Goal: Find contact information: Find contact information

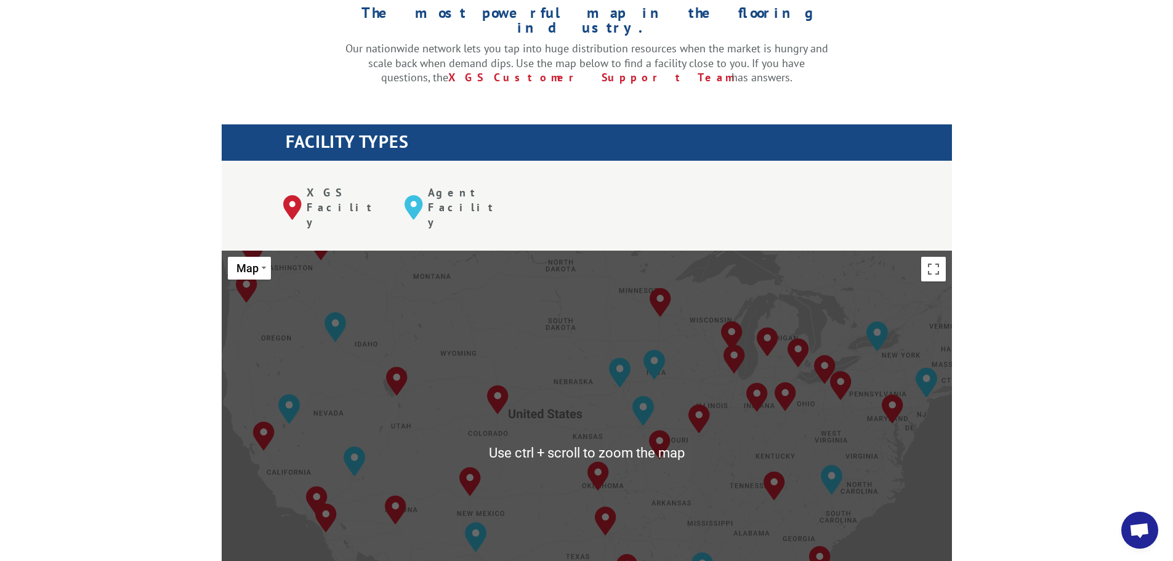
scroll to position [369, 0]
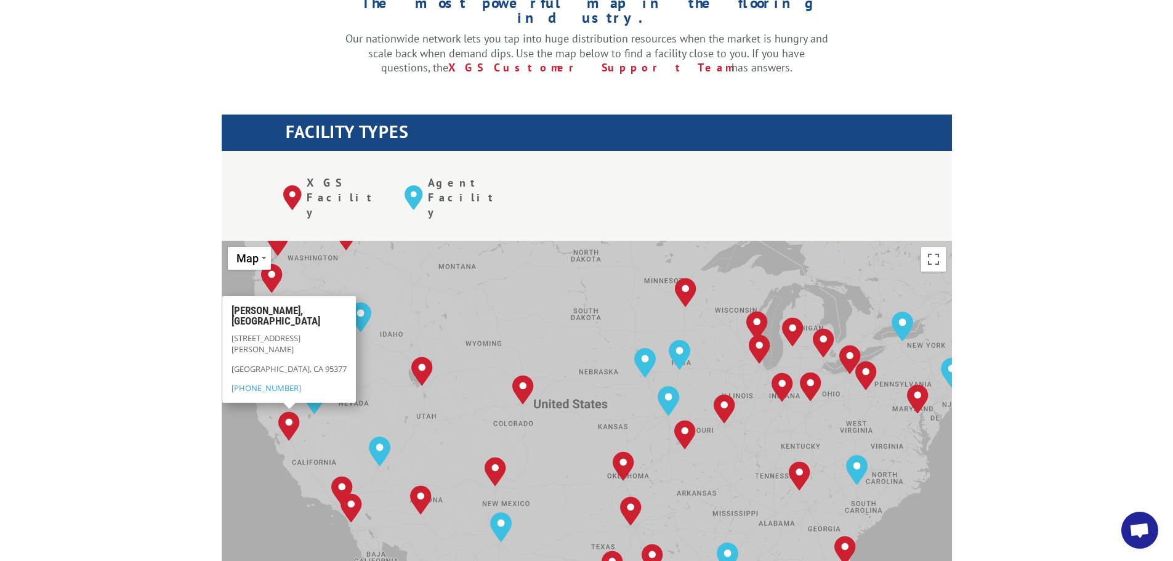
click at [293, 411] on img "Tracy, CA" at bounding box center [289, 426] width 22 height 30
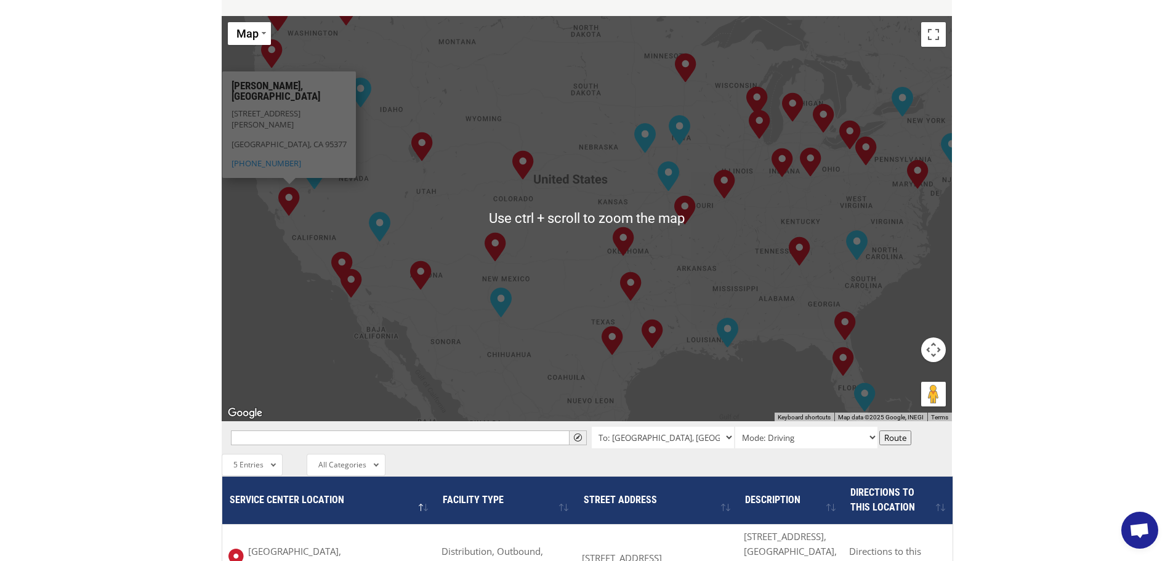
scroll to position [677, 0]
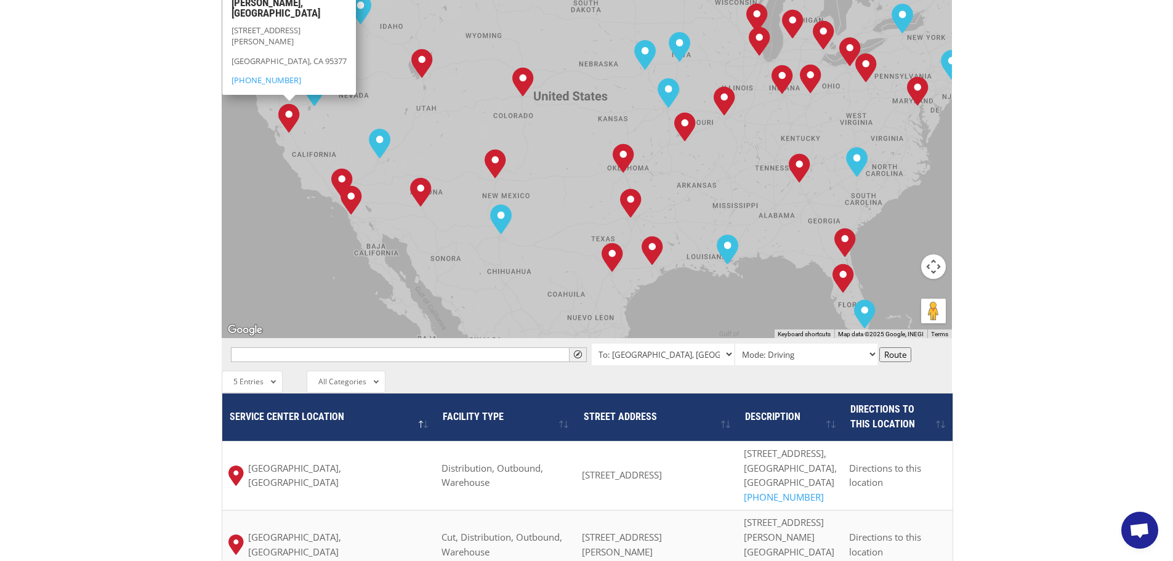
click at [525, 338] on div " To: [GEOGRAPHIC_DATA], [GEOGRAPHIC_DATA] To: [GEOGRAPHIC_DATA], [GEOGRAPHIC_D…" at bounding box center [587, 354] width 730 height 33
click at [524, 347] on input "text" at bounding box center [409, 354] width 356 height 15
paste input "92337"
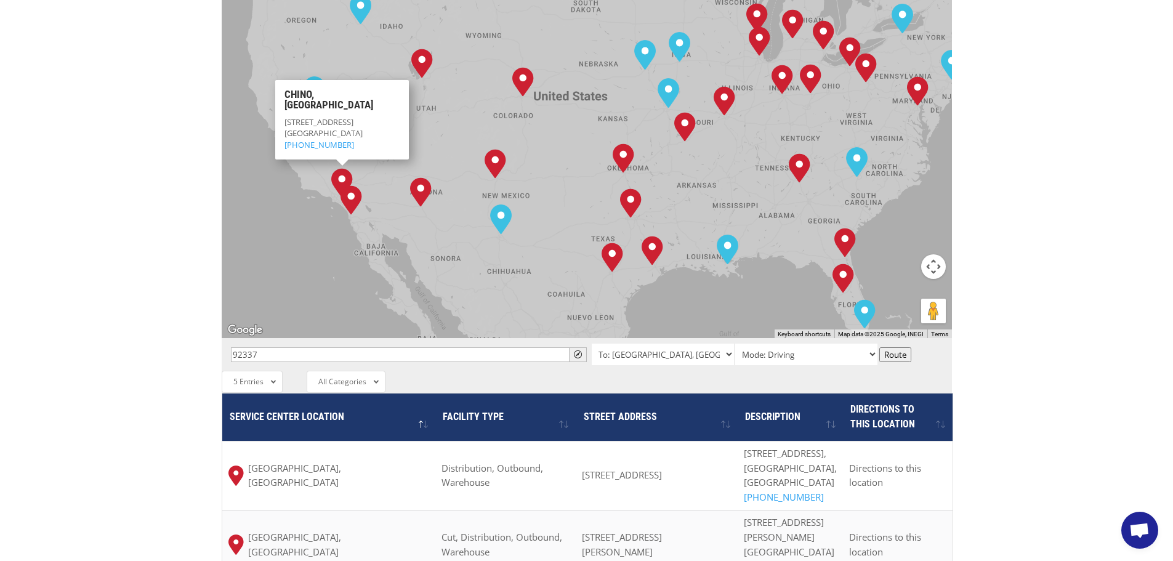
click at [339, 168] on img "Chino, CA" at bounding box center [342, 183] width 22 height 30
click at [343, 168] on img "Chino, CA" at bounding box center [342, 183] width 22 height 30
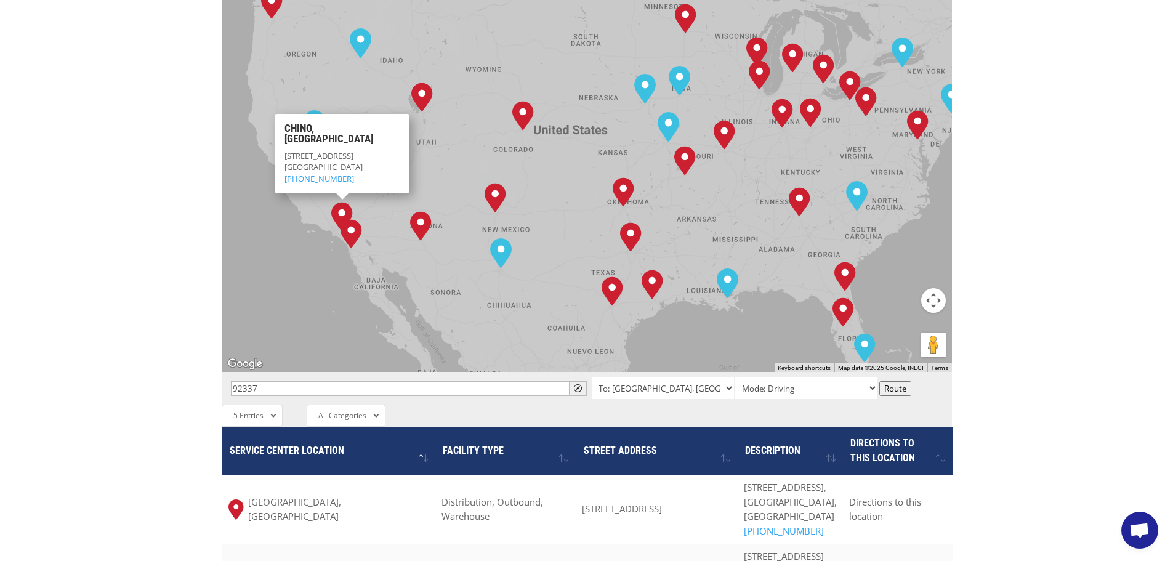
scroll to position [616, 0]
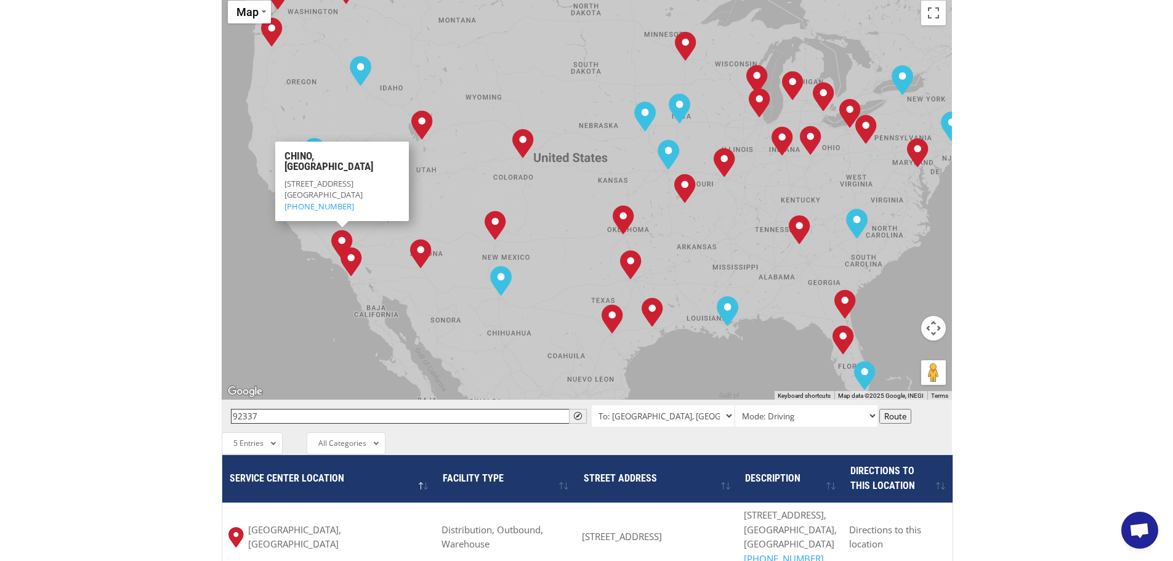
click at [333, 409] on input "92337" at bounding box center [409, 416] width 356 height 15
type input "Chino"
click at [689, 405] on select "To: [GEOGRAPHIC_DATA], [GEOGRAPHIC_DATA] To: [GEOGRAPHIC_DATA], [GEOGRAPHIC_DAT…" at bounding box center [663, 416] width 142 height 22
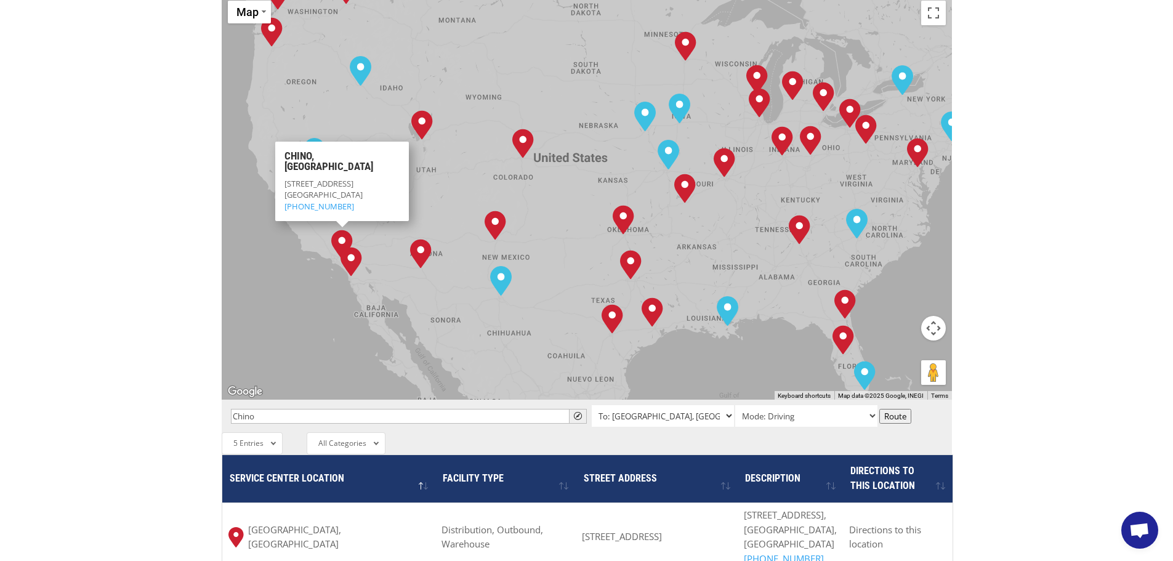
select select "[STREET_ADDRESS]"
click at [592, 405] on select "To: [GEOGRAPHIC_DATA], [GEOGRAPHIC_DATA] To: [GEOGRAPHIC_DATA], [GEOGRAPHIC_DAT…" at bounding box center [663, 416] width 142 height 22
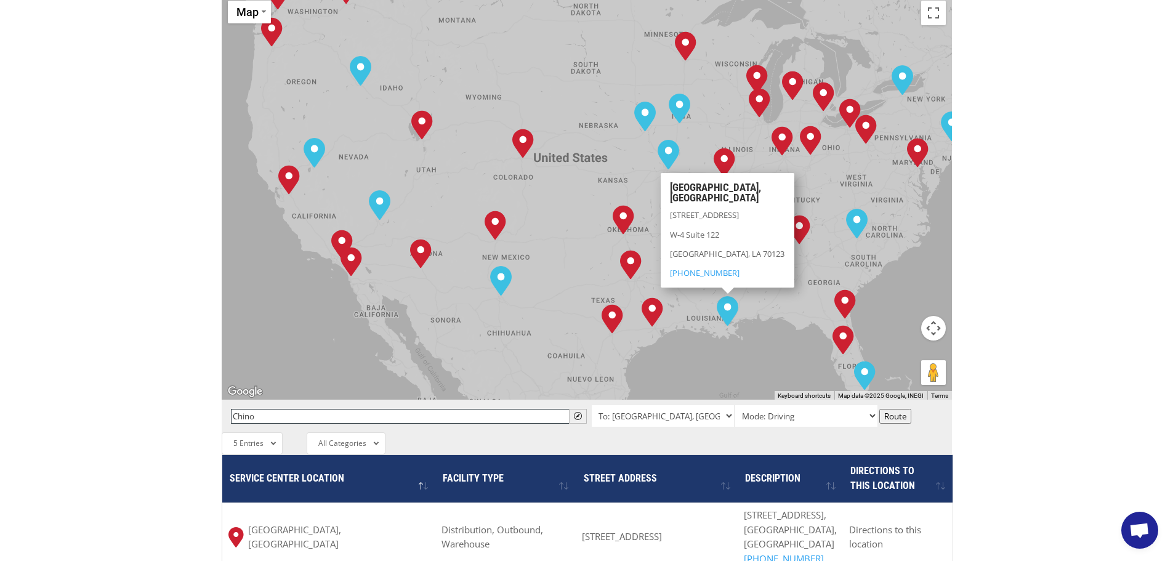
click at [536, 409] on input "Chino" at bounding box center [409, 416] width 356 height 15
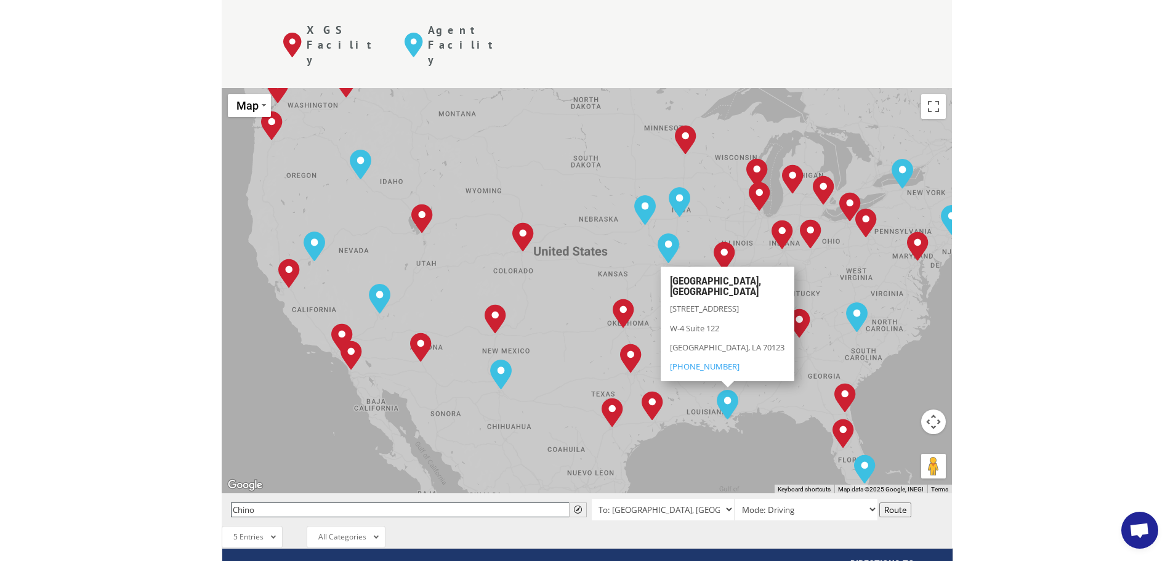
scroll to position [431, 0]
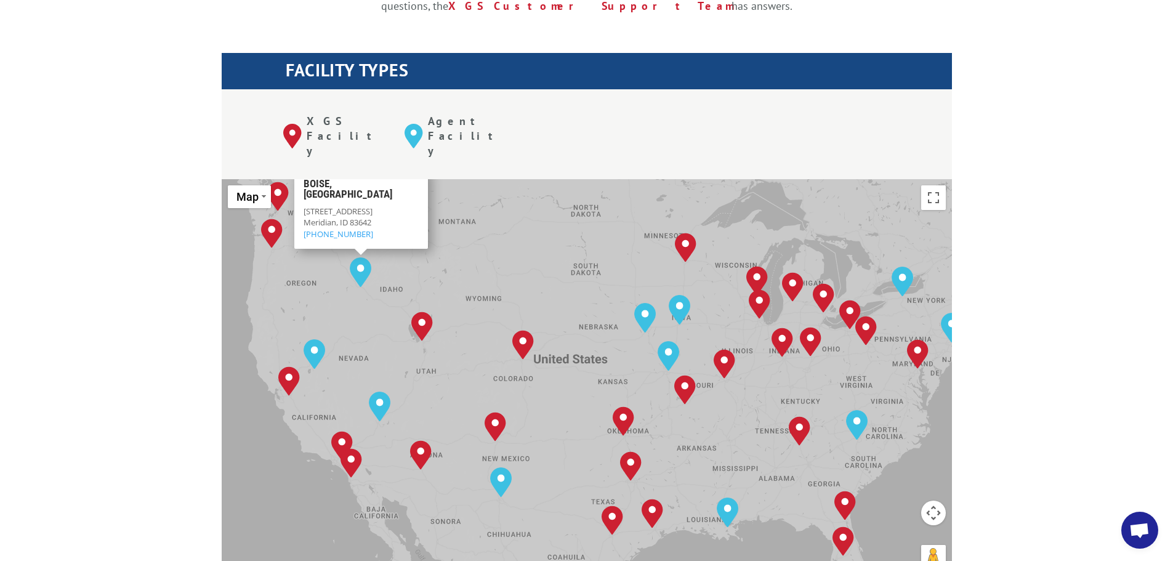
click at [318, 114] on p "XGS Facility" at bounding box center [346, 136] width 79 height 44
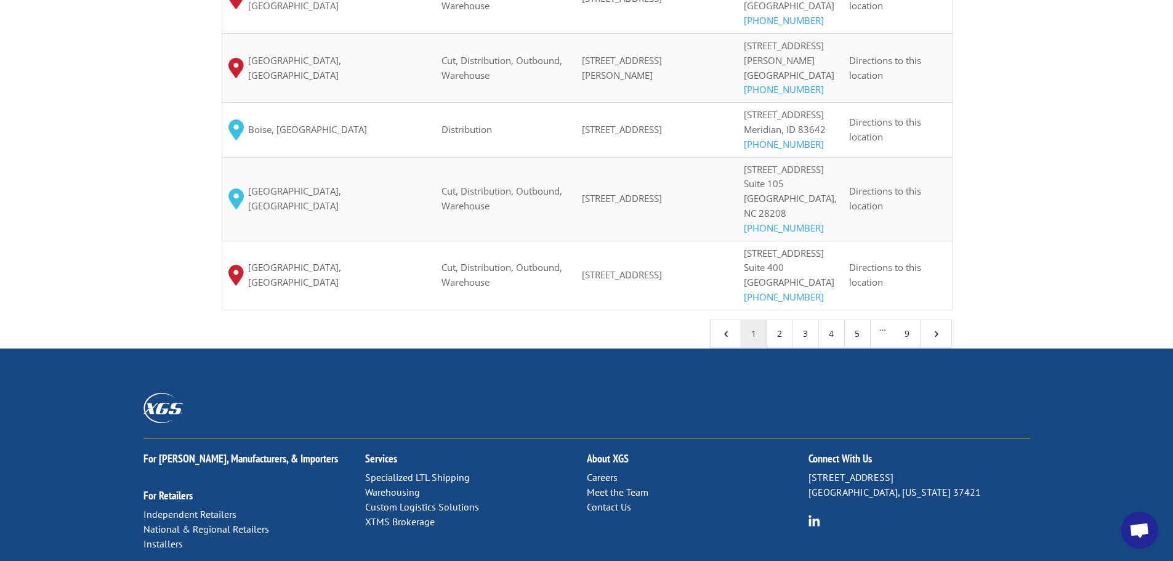
scroll to position [1153, 0]
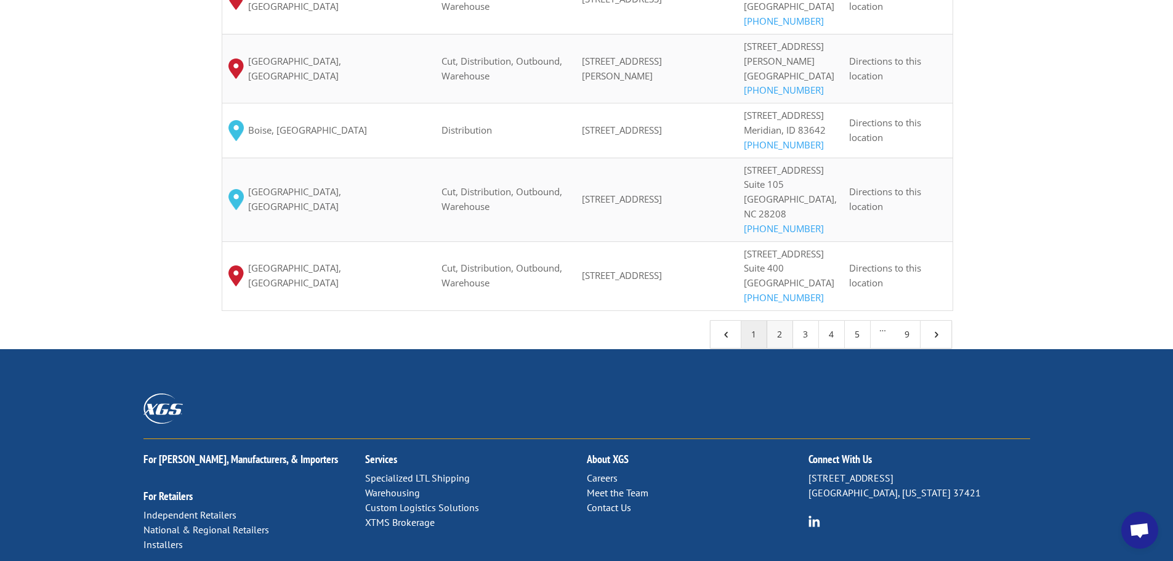
click at [788, 348] on link "2" at bounding box center [780, 334] width 26 height 27
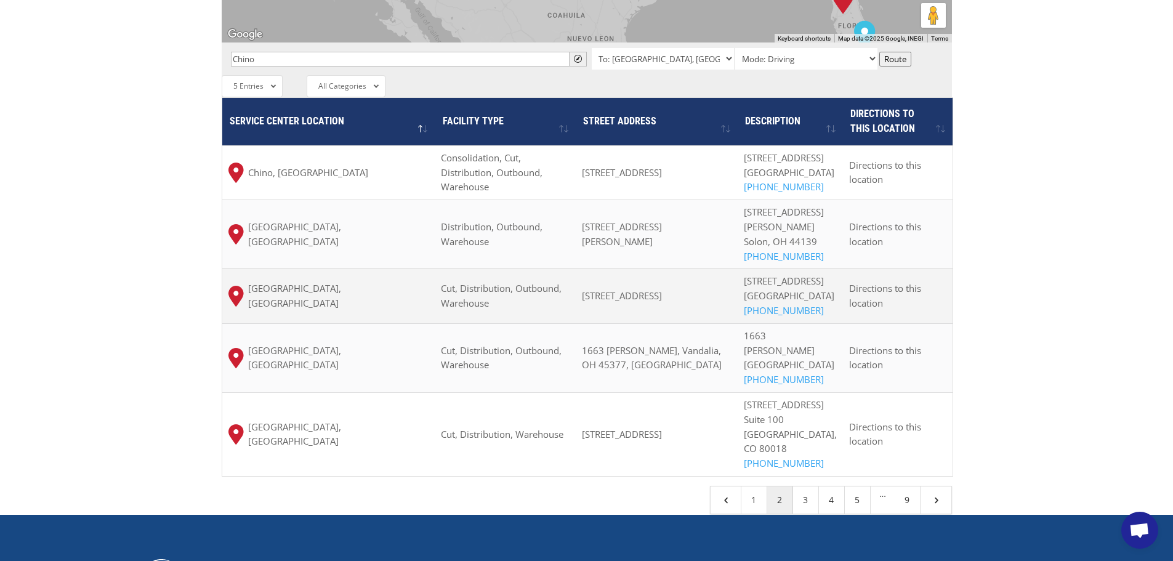
scroll to position [968, 0]
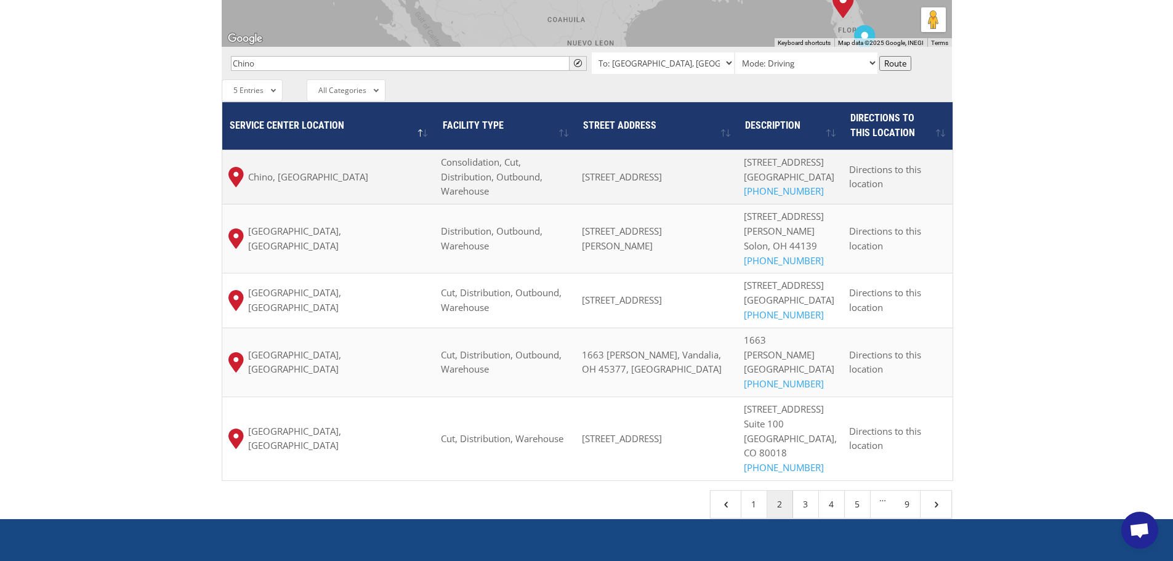
click at [373, 167] on div "Chino, [GEOGRAPHIC_DATA]" at bounding box center [328, 177] width 201 height 20
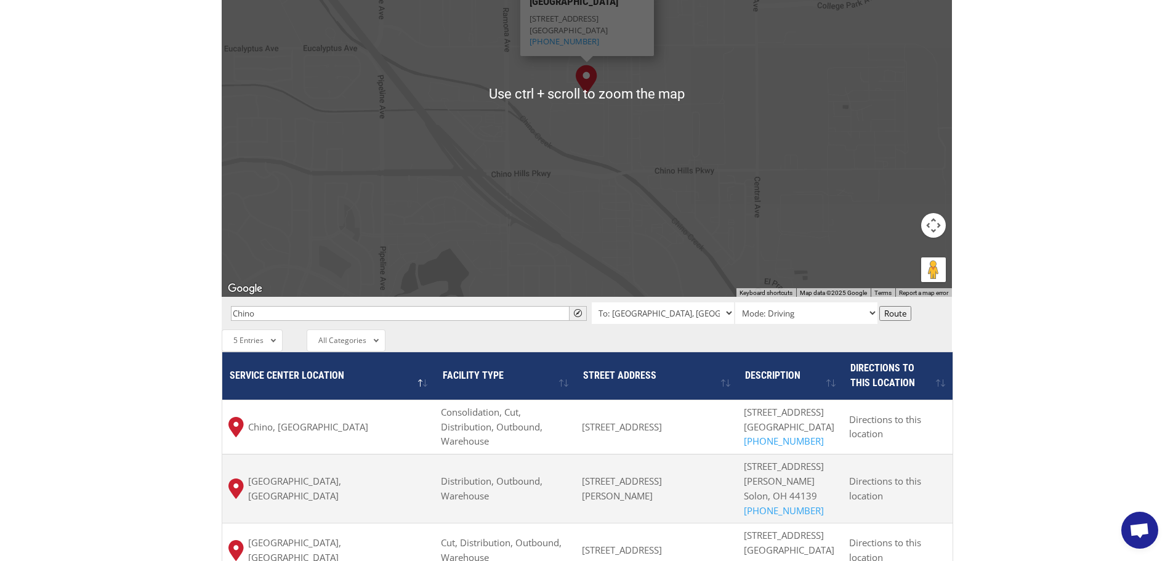
scroll to position [739, 0]
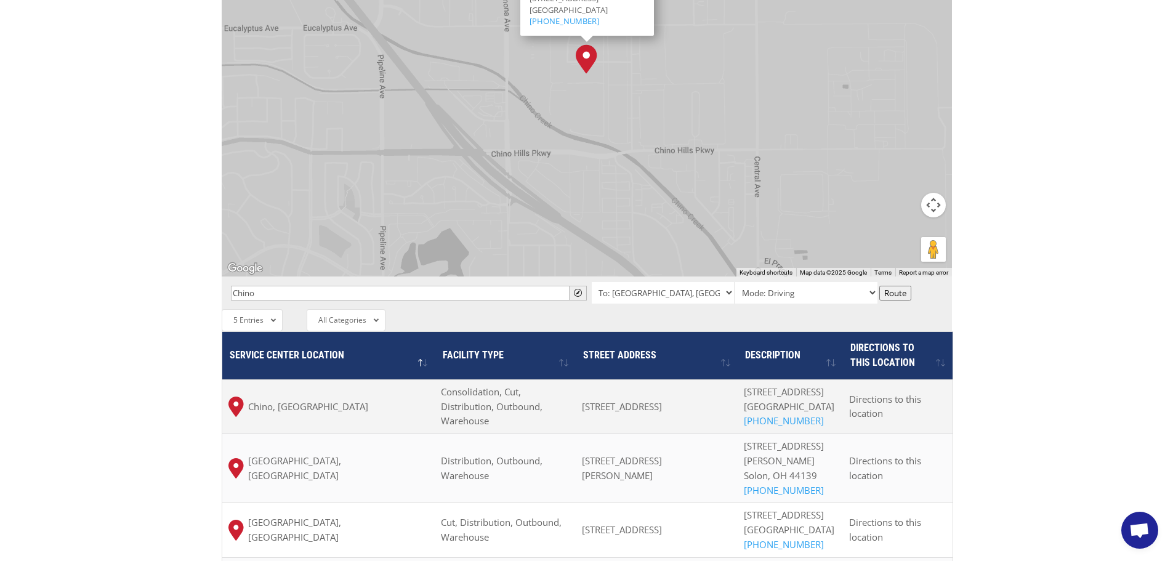
click at [474, 385] on span "Consolidation, Cut, Distribution, Outbound, Warehouse" at bounding box center [492, 406] width 102 height 42
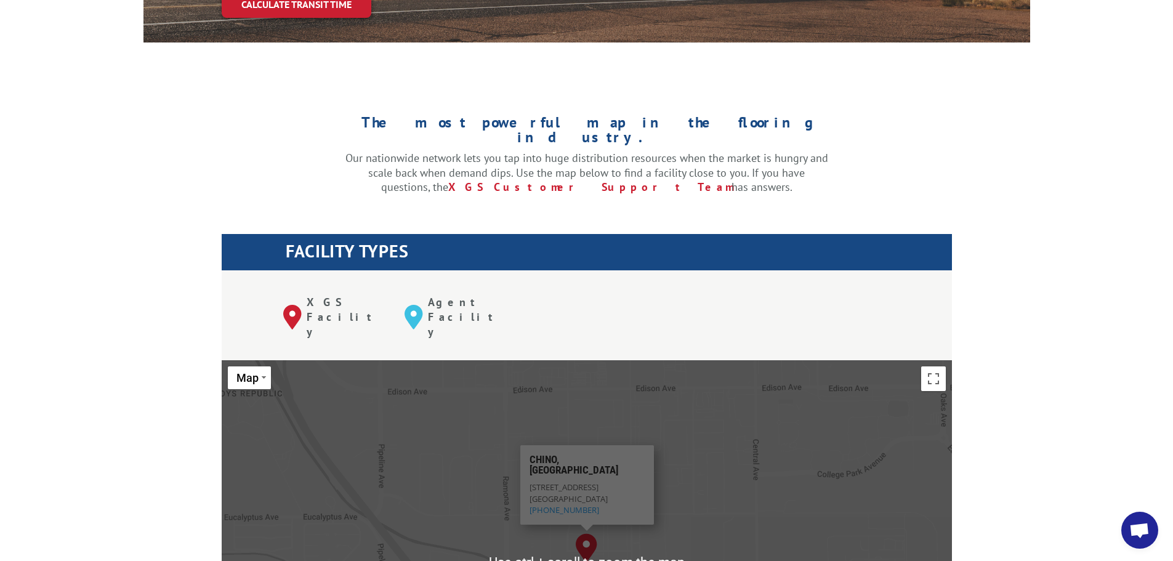
scroll to position [0, 0]
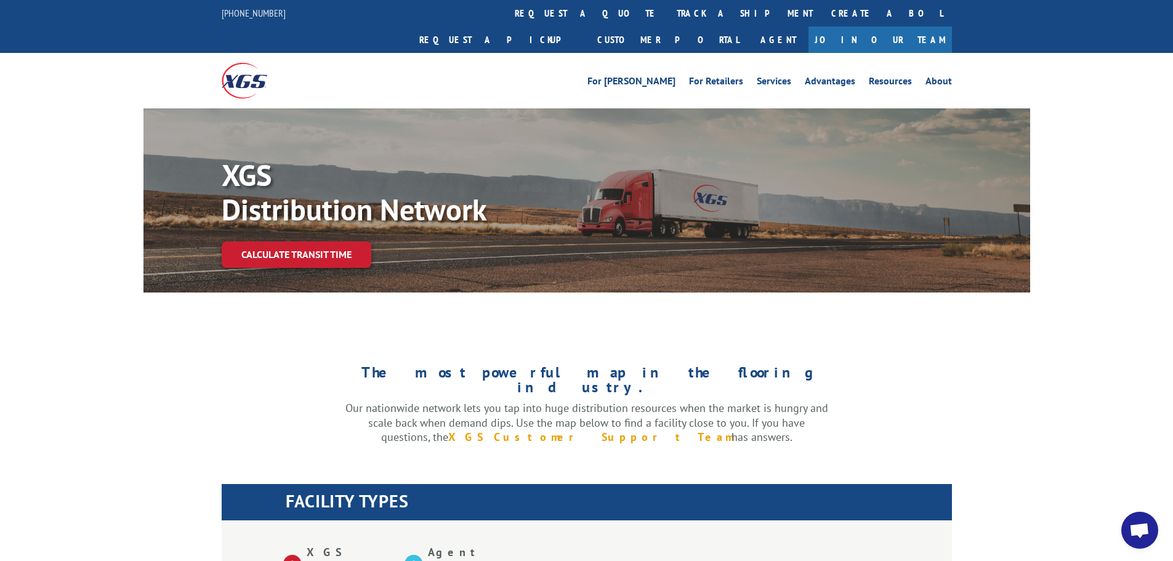
click at [601, 430] on link "XGS Customer Support Team" at bounding box center [589, 437] width 283 height 14
click at [1130, 531] on span "Open chat" at bounding box center [1139, 531] width 20 height 17
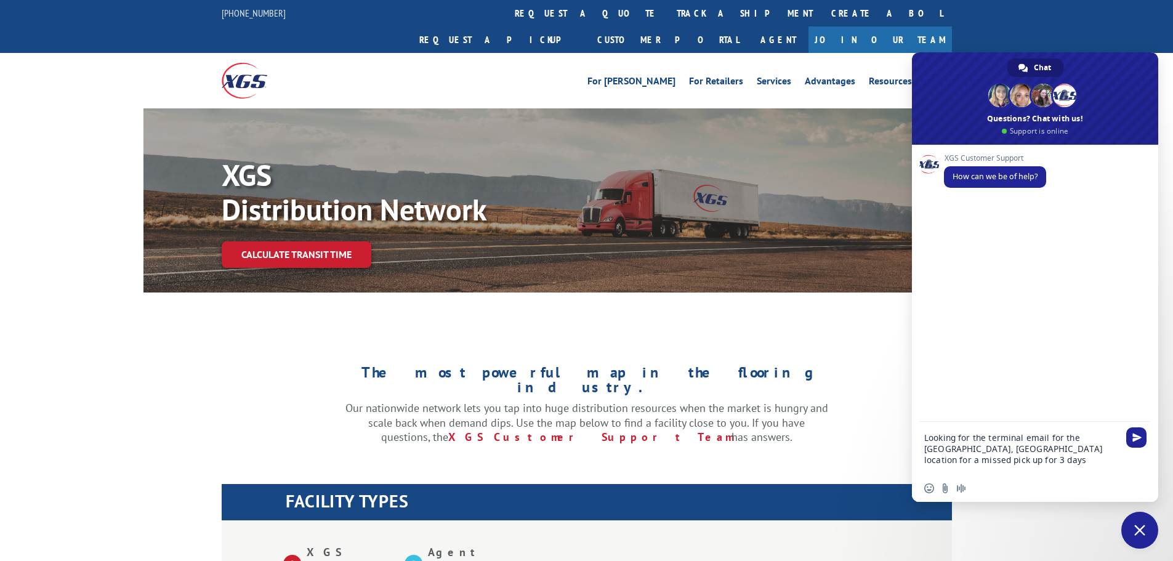
type textarea "Looking for the terminal email for the [GEOGRAPHIC_DATA], [GEOGRAPHIC_DATA] loc…"
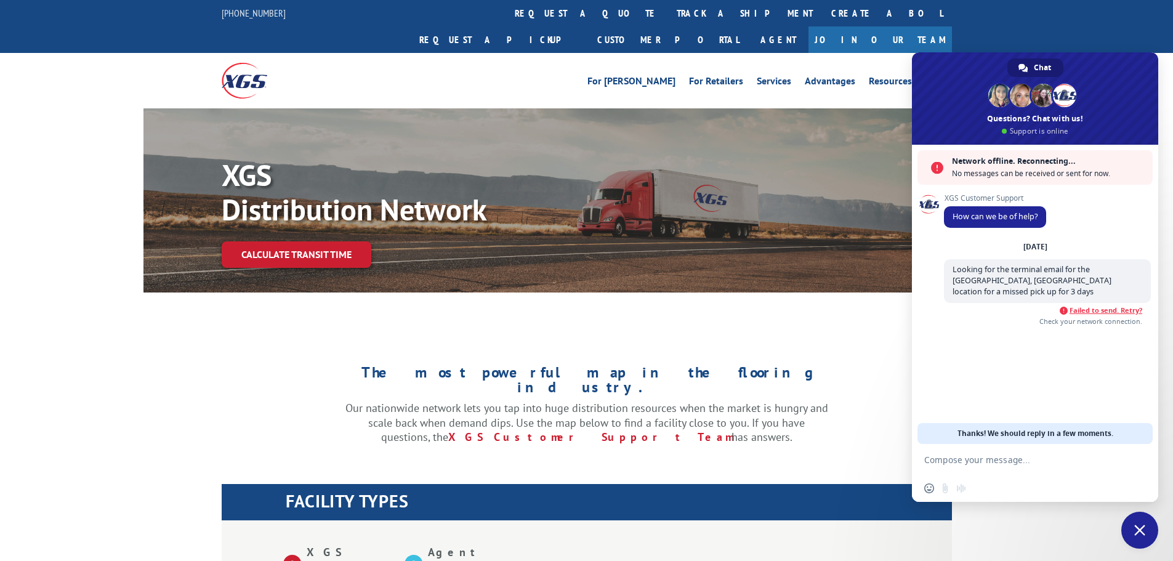
click at [1043, 348] on div "XGS Customer Support How can we be of help? [DATE] Looking for the terminal ema…" at bounding box center [1035, 294] width 246 height 299
click at [1088, 306] on span "Failed to send. Retry?" at bounding box center [1105, 310] width 73 height 9
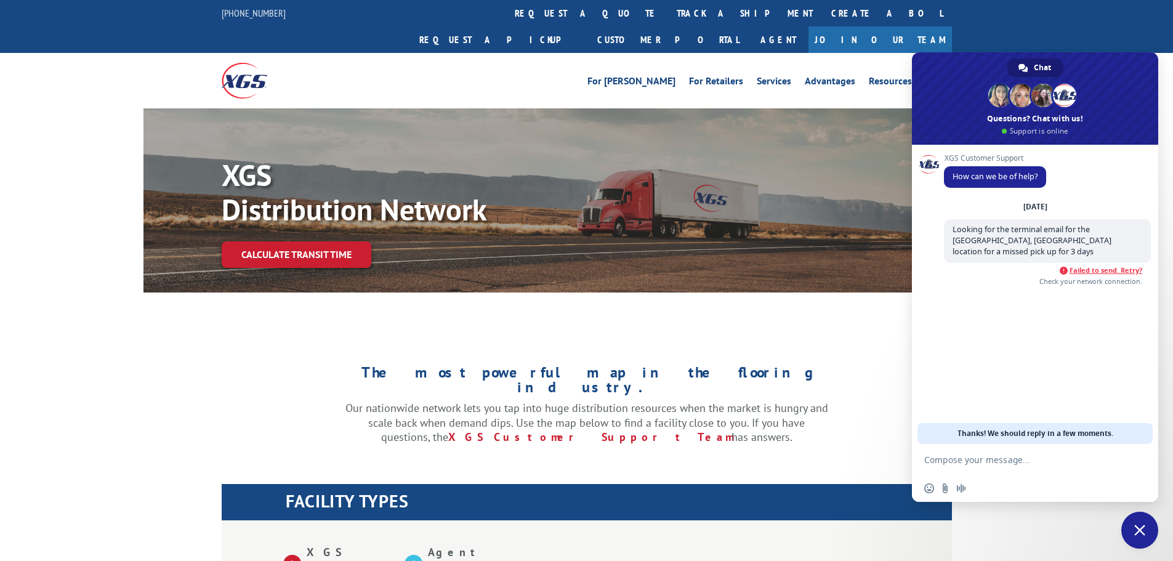
click at [1102, 257] on div "[DATE] Looking for the terminal email for the [GEOGRAPHIC_DATA], [GEOGRAPHIC_DA…" at bounding box center [1047, 251] width 207 height 100
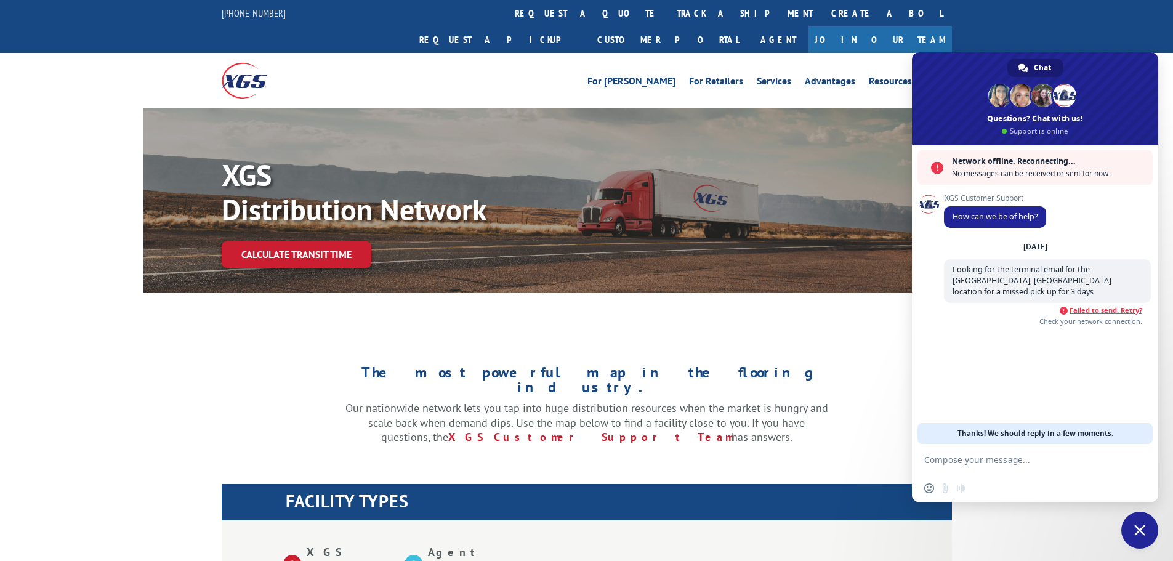
click at [1032, 355] on div "XGS Customer Support How can we be of help? [DATE] Looking for the terminal ema…" at bounding box center [1035, 294] width 246 height 299
drag, startPoint x: 1098, startPoint y: 278, endPoint x: 948, endPoint y: 268, distance: 149.9
click at [948, 268] on span "Looking for the terminal email for the [GEOGRAPHIC_DATA], [GEOGRAPHIC_DATA] loc…" at bounding box center [1047, 281] width 207 height 44
copy span "Looking for the terminal email for the [GEOGRAPHIC_DATA], [GEOGRAPHIC_DATA] loc…"
